Goal: Information Seeking & Learning: Learn about a topic

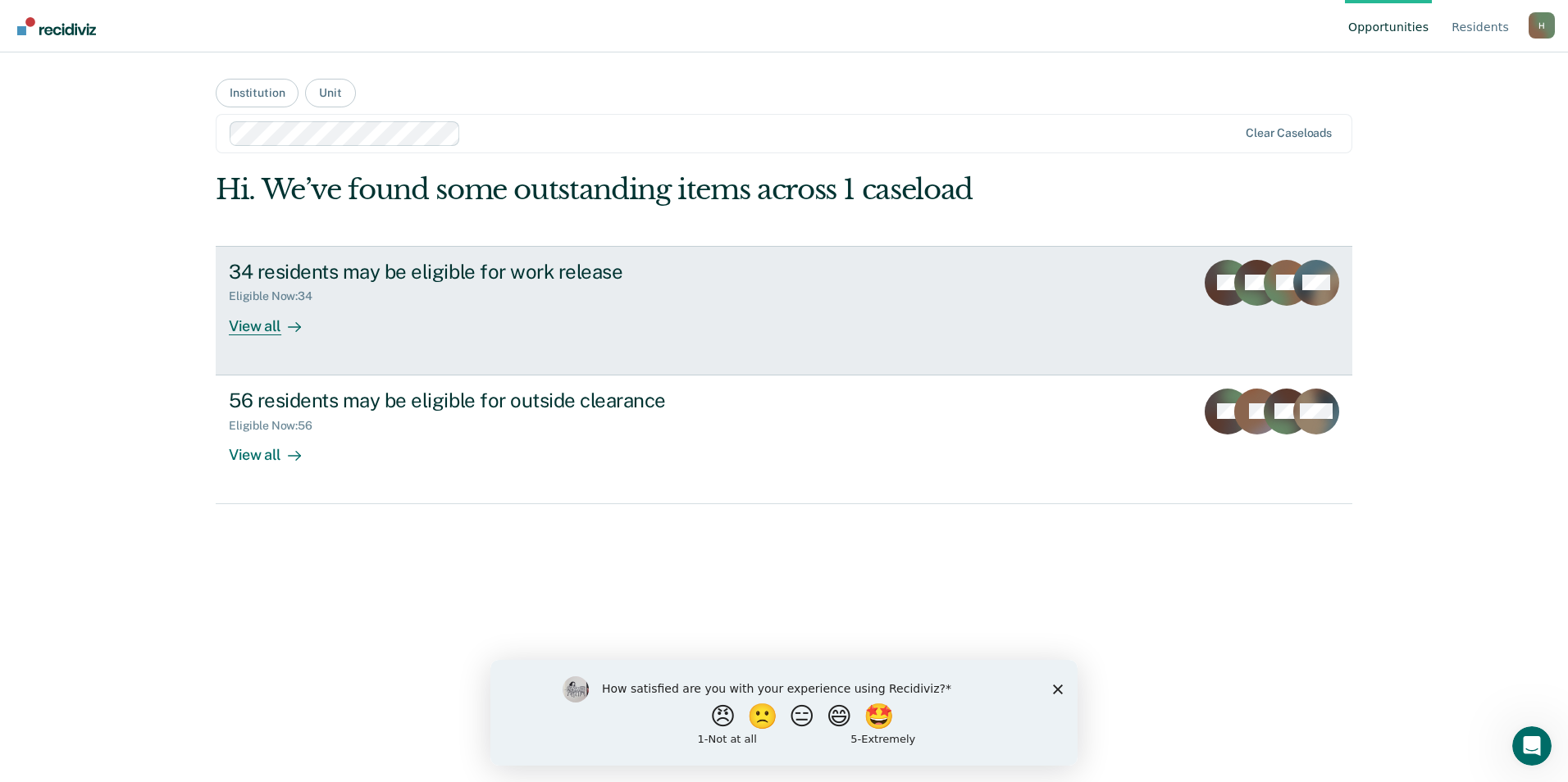
click at [269, 322] on div "View all" at bounding box center [275, 319] width 92 height 32
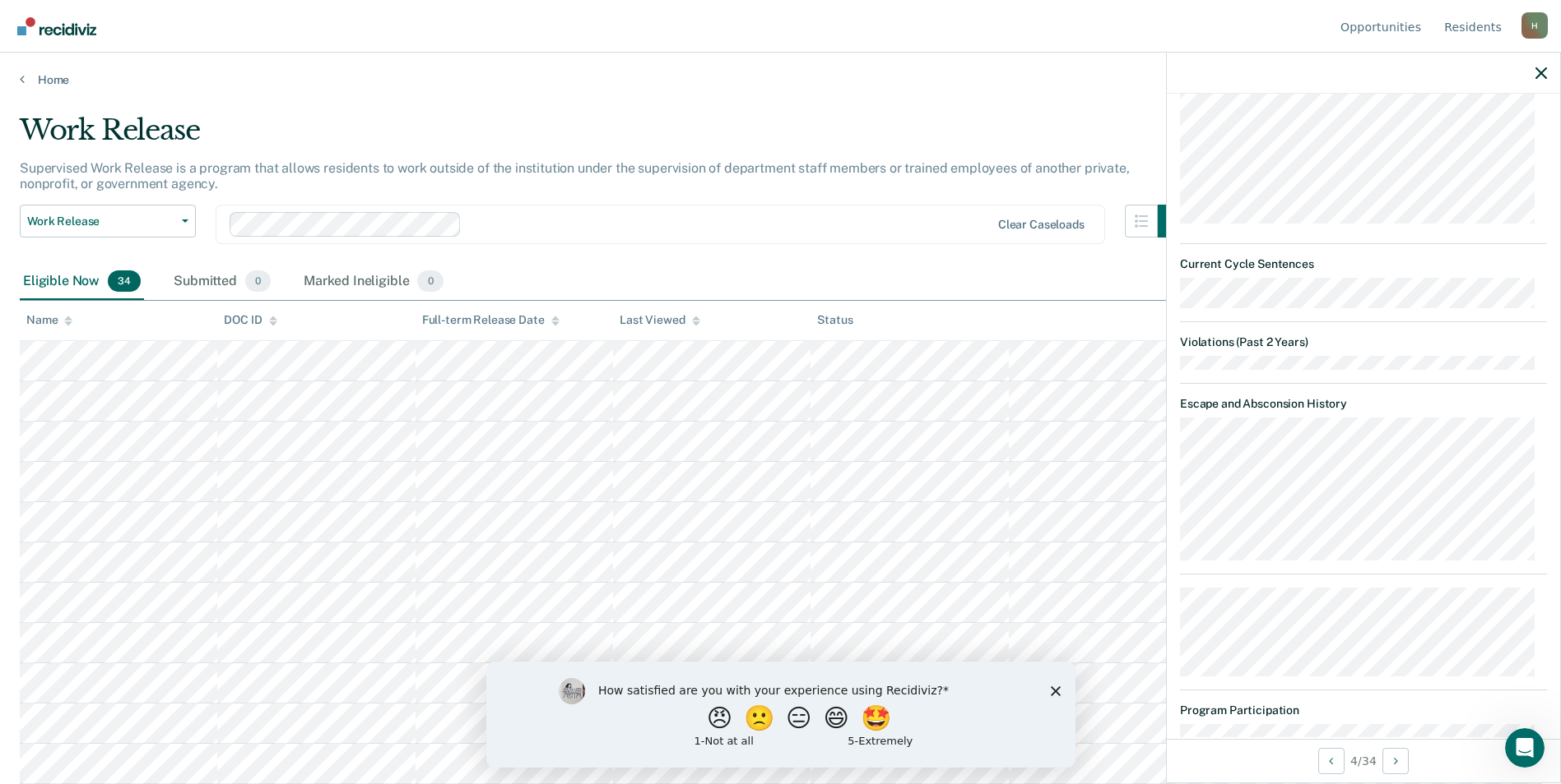
scroll to position [987, 0]
